Goal: Use online tool/utility

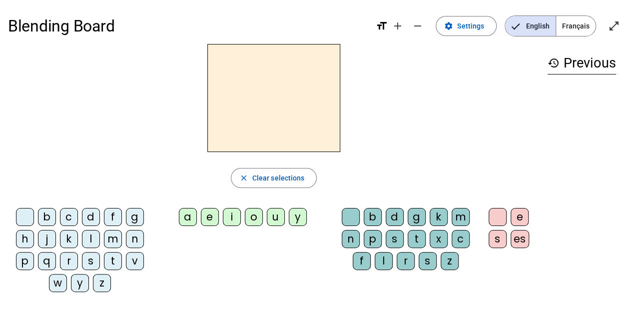
click at [91, 239] on div "l" at bounding box center [91, 239] width 18 height 18
click at [188, 215] on div "a" at bounding box center [188, 217] width 18 height 18
click at [212, 214] on div "e" at bounding box center [210, 217] width 18 height 18
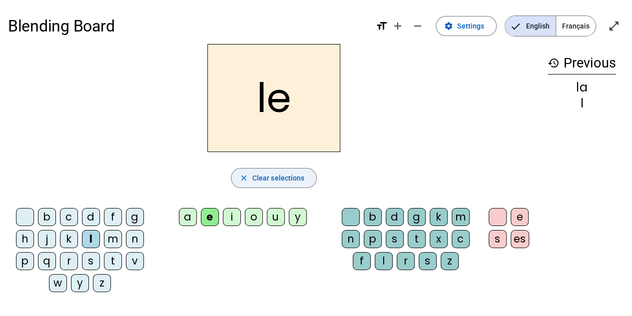
click at [289, 175] on span "Clear selections" at bounding box center [278, 178] width 52 height 12
click at [189, 215] on div "a" at bounding box center [188, 217] width 18 height 18
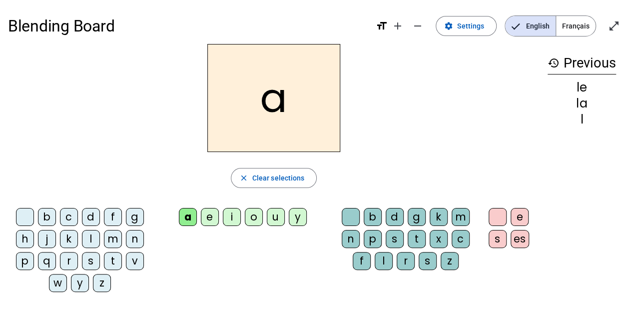
click at [389, 259] on div "l" at bounding box center [384, 261] width 18 height 18
click at [284, 176] on span "Clear selections" at bounding box center [278, 178] width 52 height 12
click at [90, 215] on div "d" at bounding box center [91, 217] width 18 height 18
click at [278, 217] on div "u" at bounding box center [276, 217] width 18 height 18
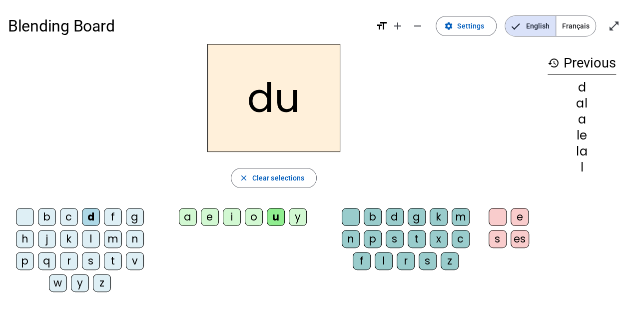
click at [212, 214] on div "e" at bounding box center [210, 217] width 18 height 18
click at [277, 177] on span "Clear selections" at bounding box center [278, 178] width 52 height 12
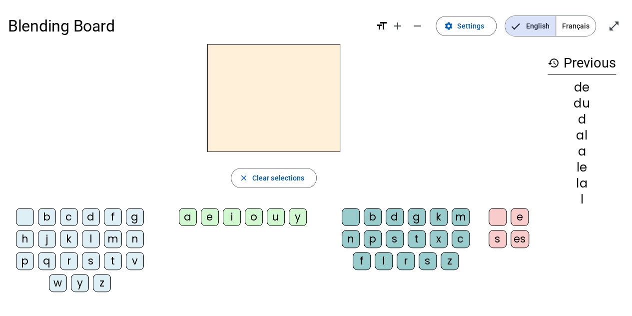
click at [270, 216] on div "u" at bounding box center [276, 217] width 18 height 18
click at [391, 214] on div "d" at bounding box center [395, 217] width 18 height 18
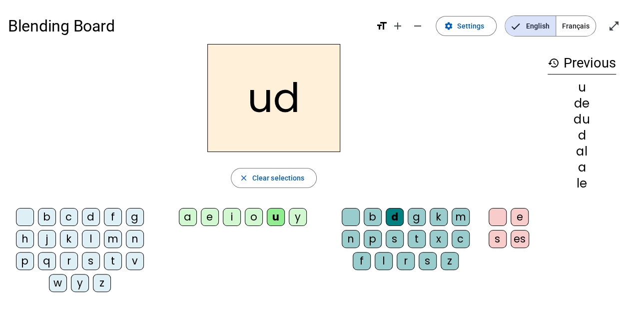
click at [265, 178] on span "Clear selections" at bounding box center [278, 178] width 52 height 12
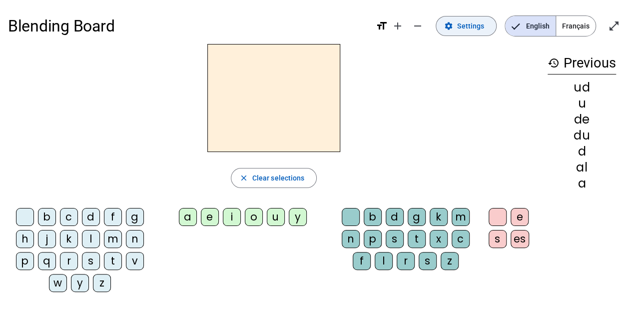
click at [474, 28] on span "Settings" at bounding box center [470, 26] width 27 height 12
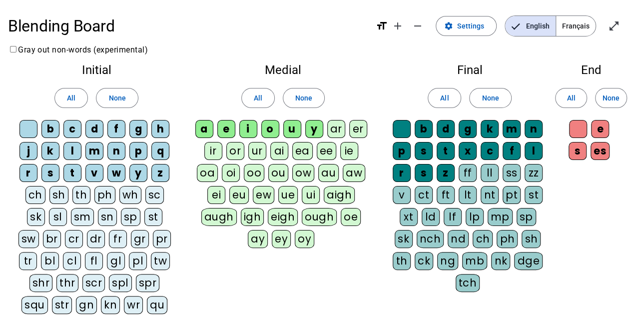
click at [477, 27] on span "Settings" at bounding box center [470, 26] width 27 height 12
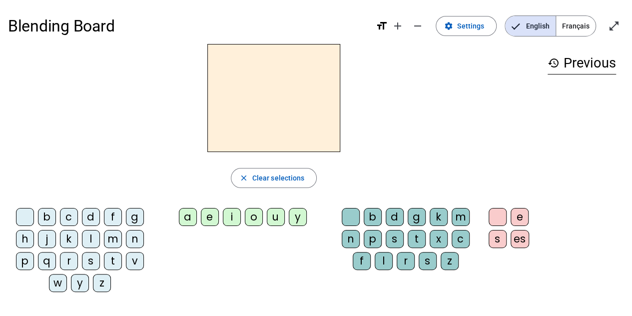
click at [235, 217] on div "i" at bounding box center [232, 217] width 18 height 18
click at [385, 258] on div "l" at bounding box center [384, 261] width 18 height 18
click at [287, 175] on span "Clear selections" at bounding box center [278, 178] width 52 height 12
